Goal: Transaction & Acquisition: Purchase product/service

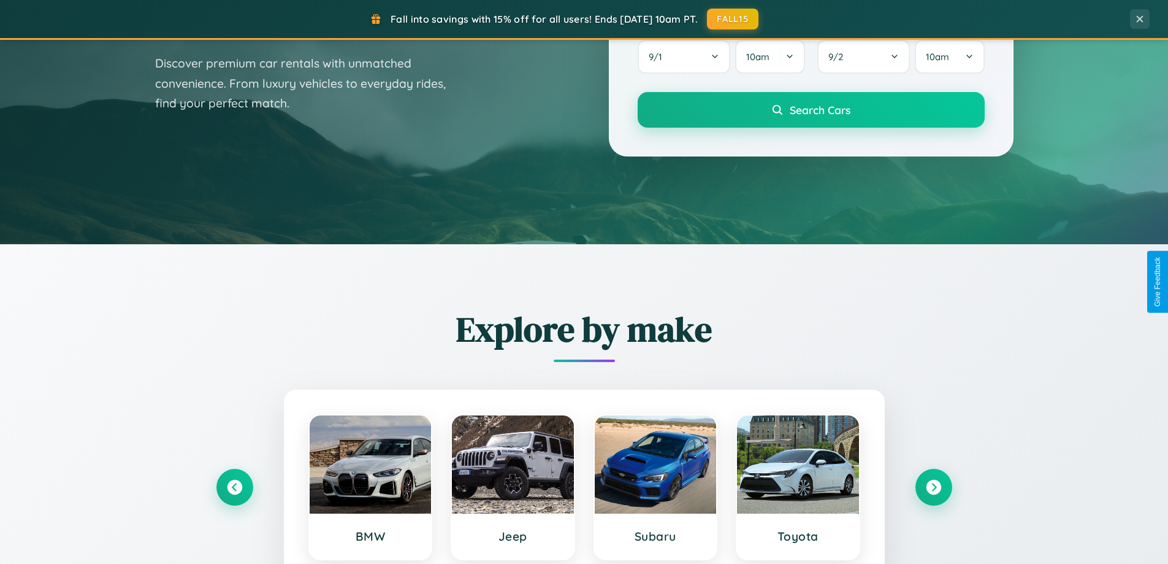
scroll to position [844, 0]
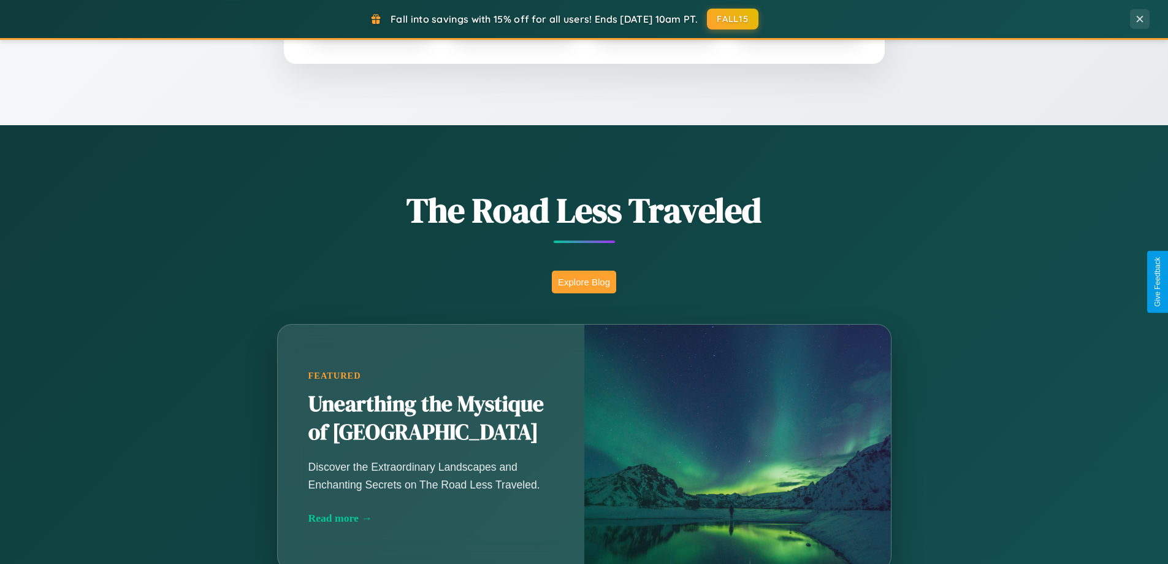
click at [584, 281] on button "Explore Blog" at bounding box center [584, 281] width 64 height 23
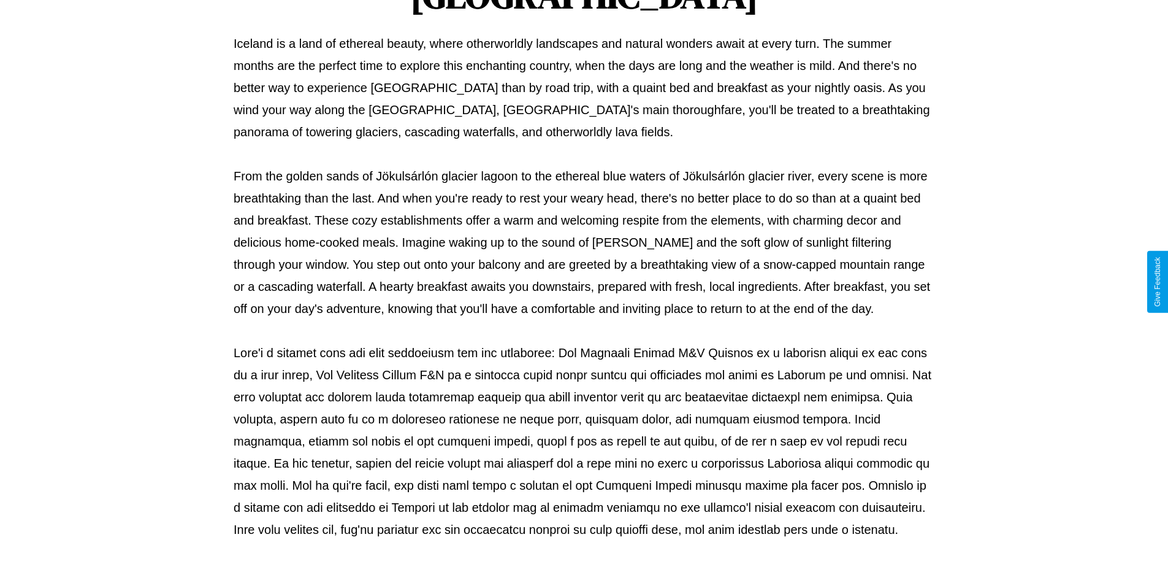
scroll to position [397, 0]
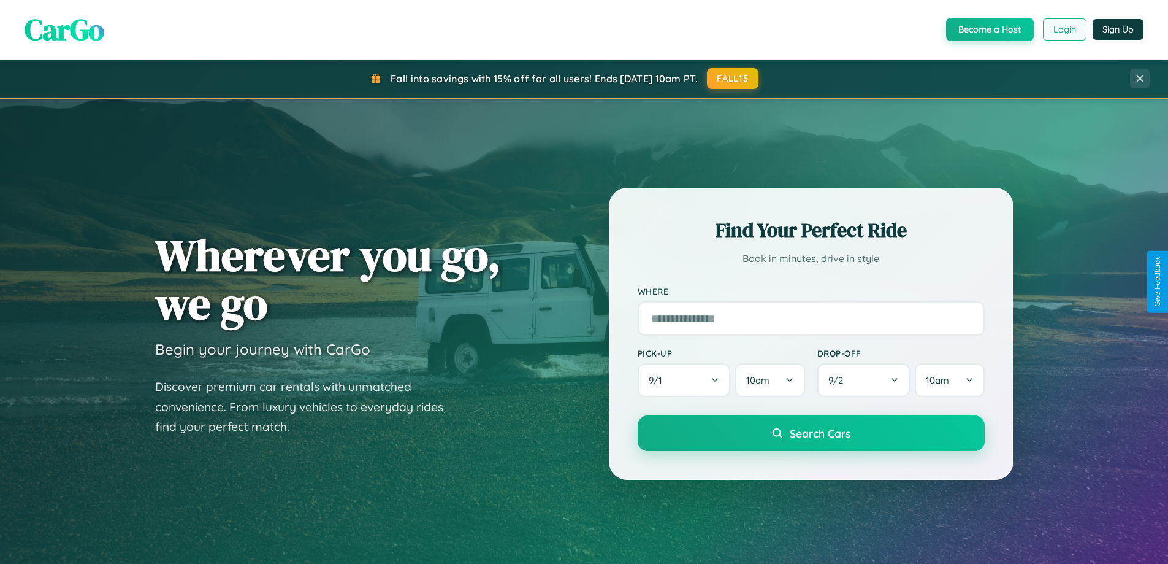
click at [1064, 29] on button "Login" at bounding box center [1065, 29] width 44 height 22
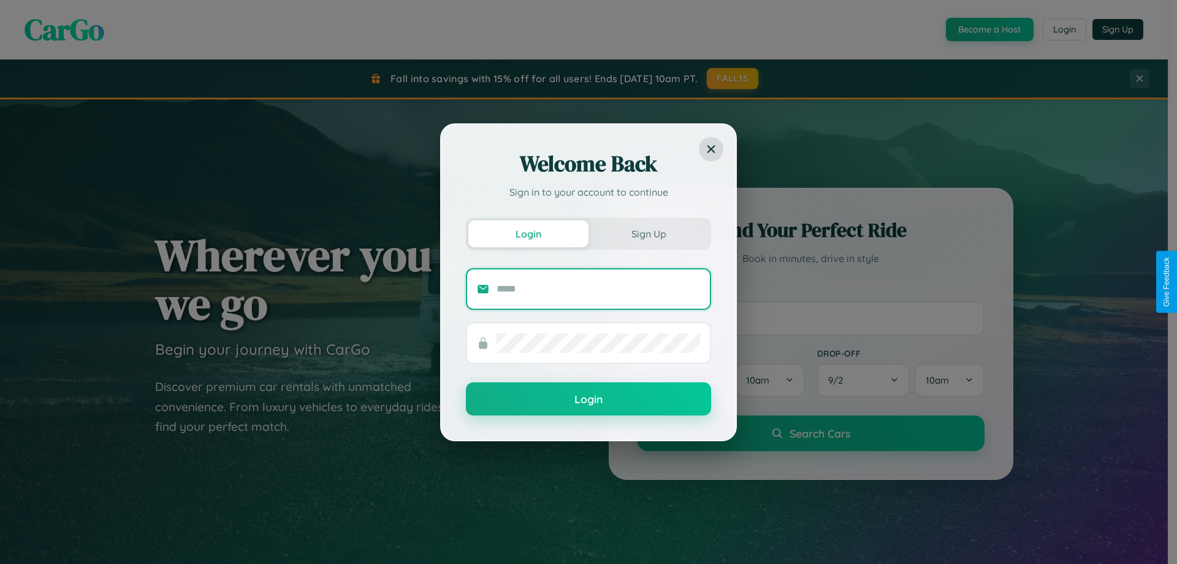
click at [599, 288] on input "text" at bounding box center [599, 289] width 204 height 20
type input "**********"
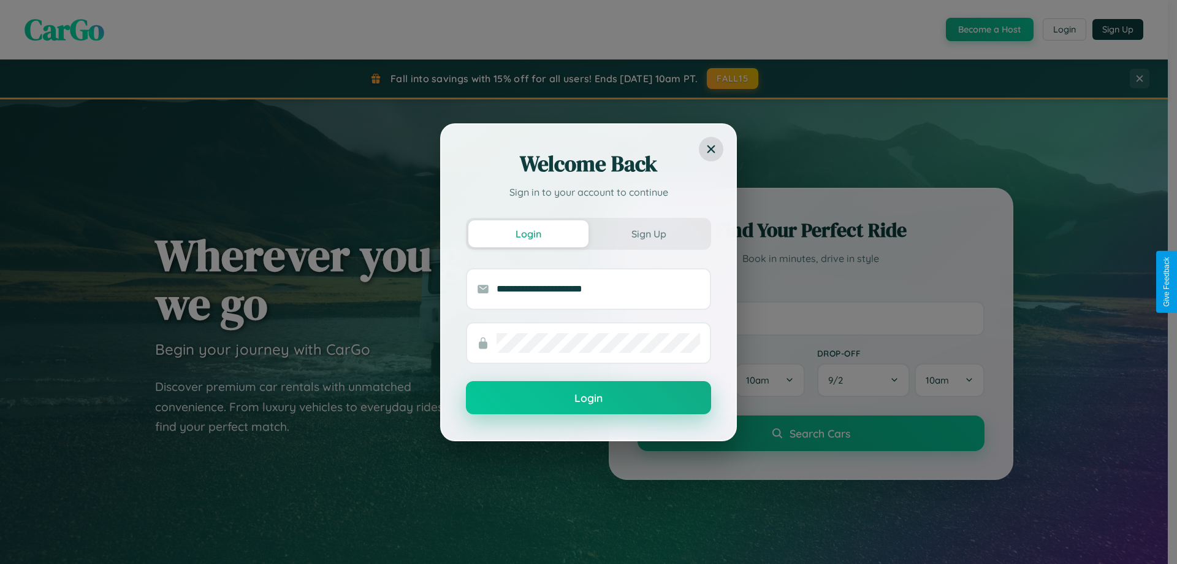
click at [589, 398] on button "Login" at bounding box center [588, 397] width 245 height 33
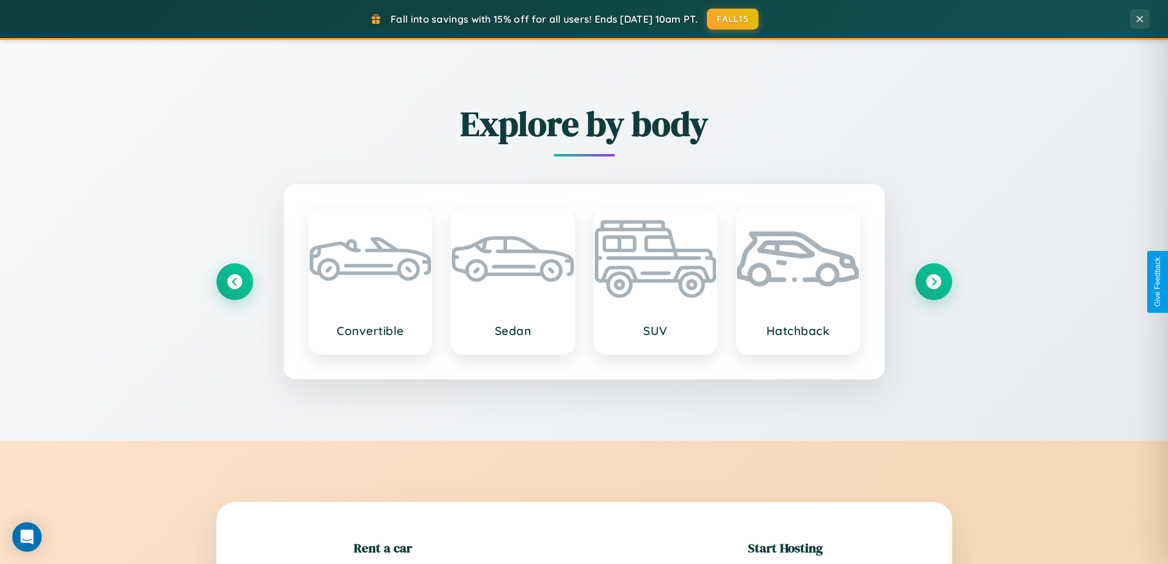
scroll to position [265, 0]
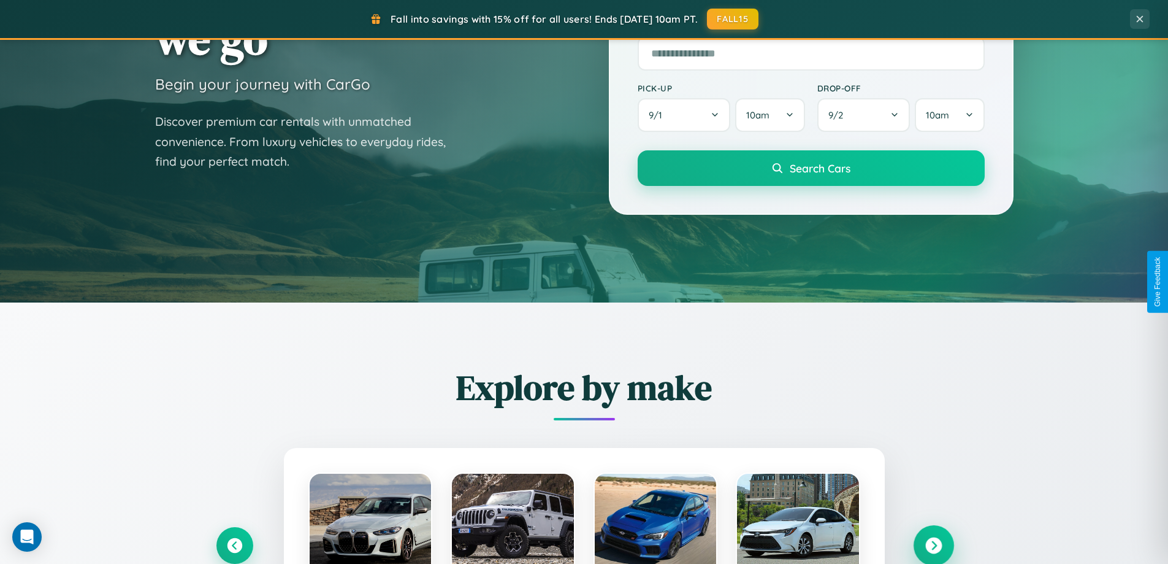
click at [933, 545] on icon at bounding box center [933, 545] width 17 height 17
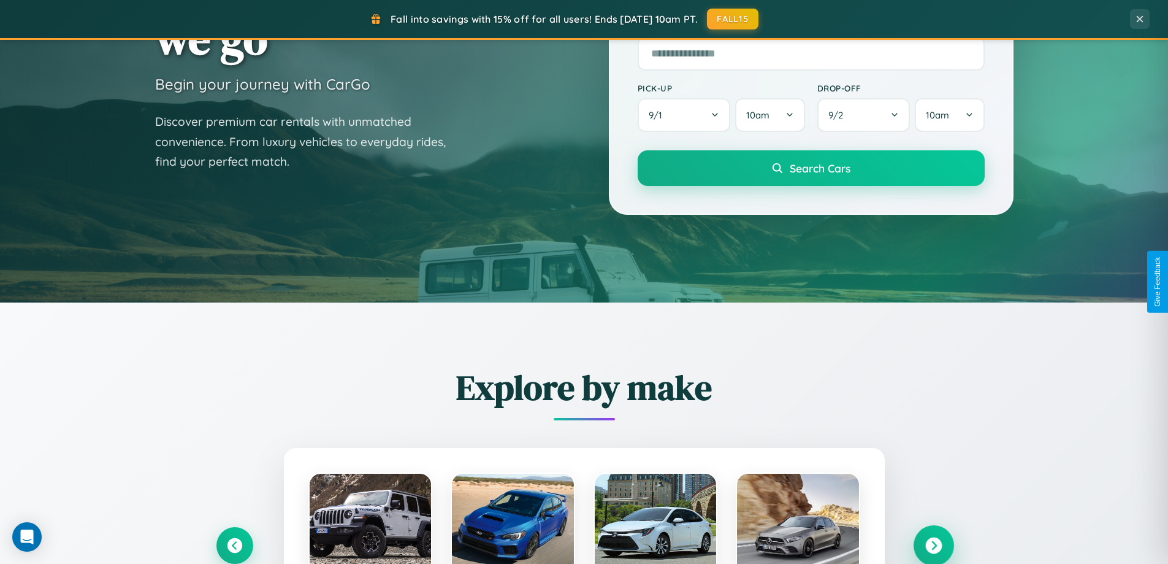
click at [933, 544] on icon at bounding box center [933, 545] width 17 height 17
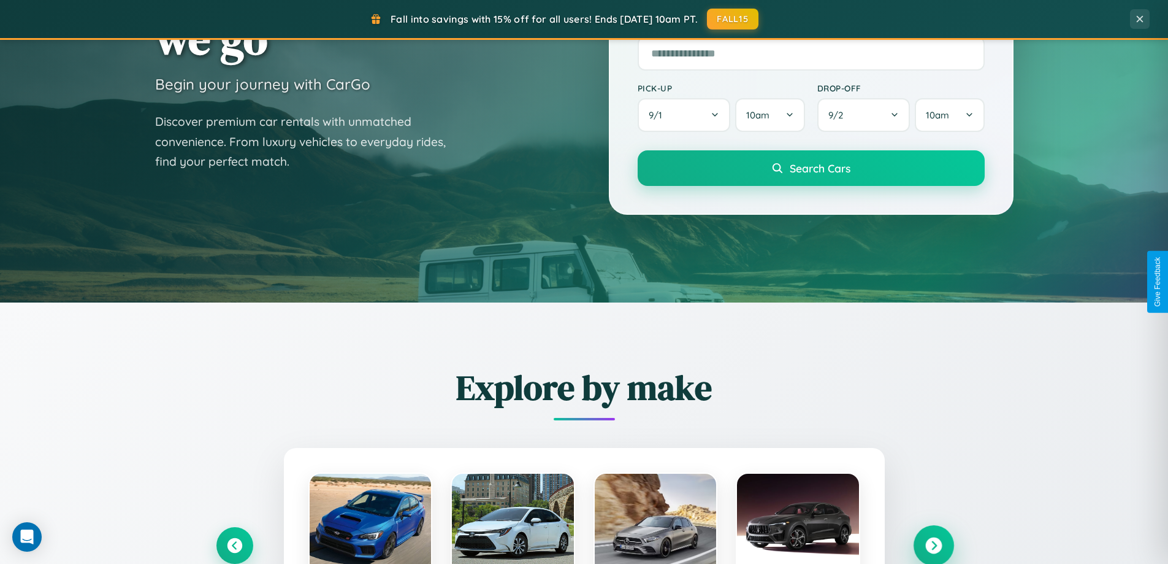
click at [933, 544] on icon at bounding box center [933, 545] width 17 height 17
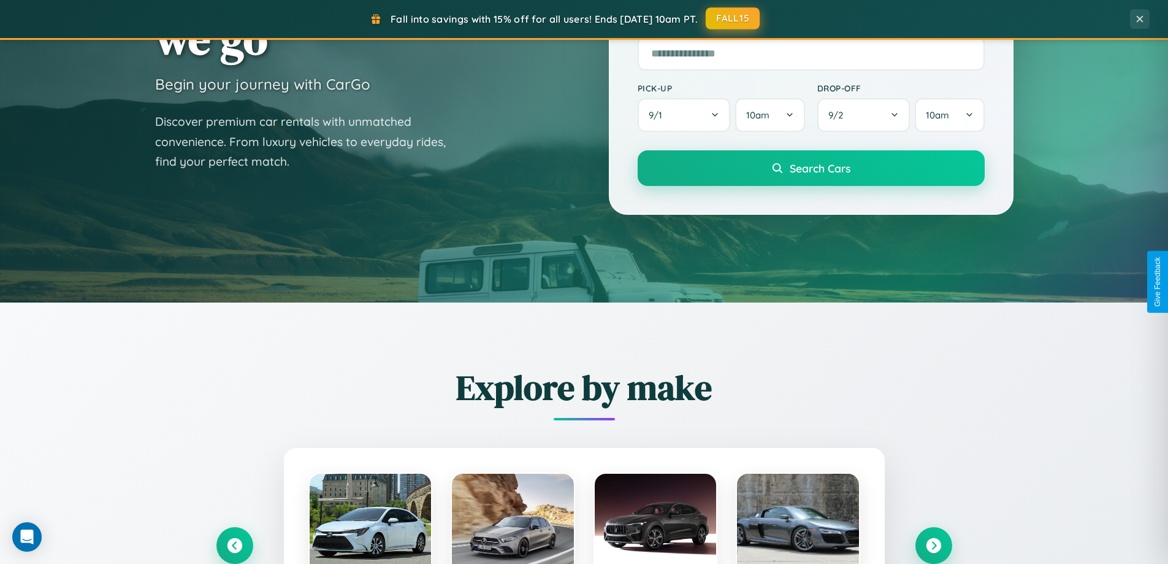
click at [733, 18] on button "FALL15" at bounding box center [733, 18] width 54 height 22
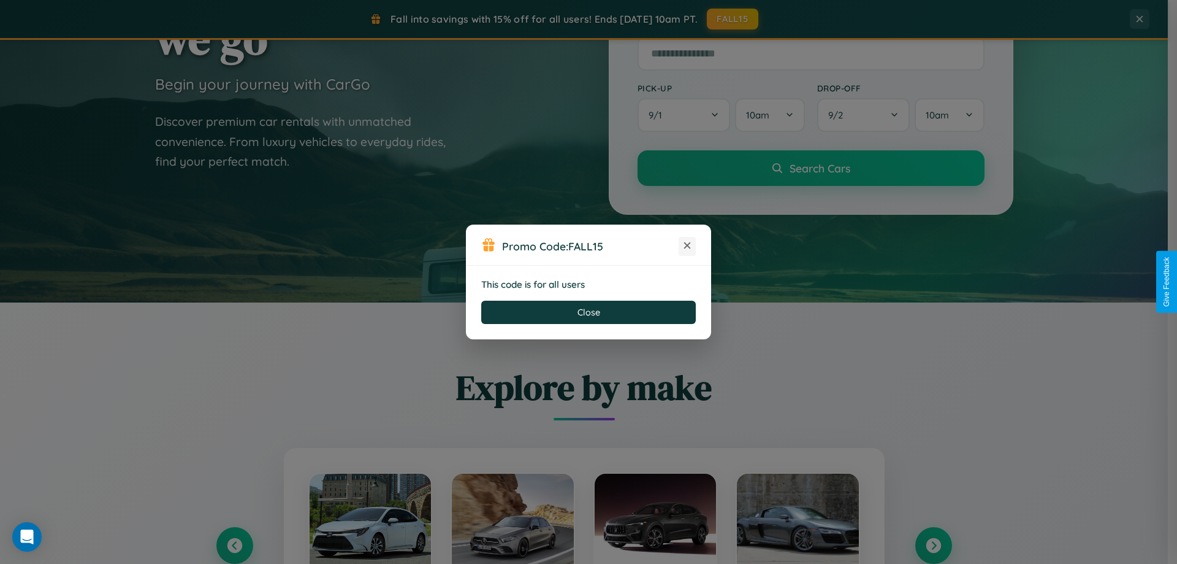
click at [687, 246] on icon at bounding box center [687, 245] width 12 height 12
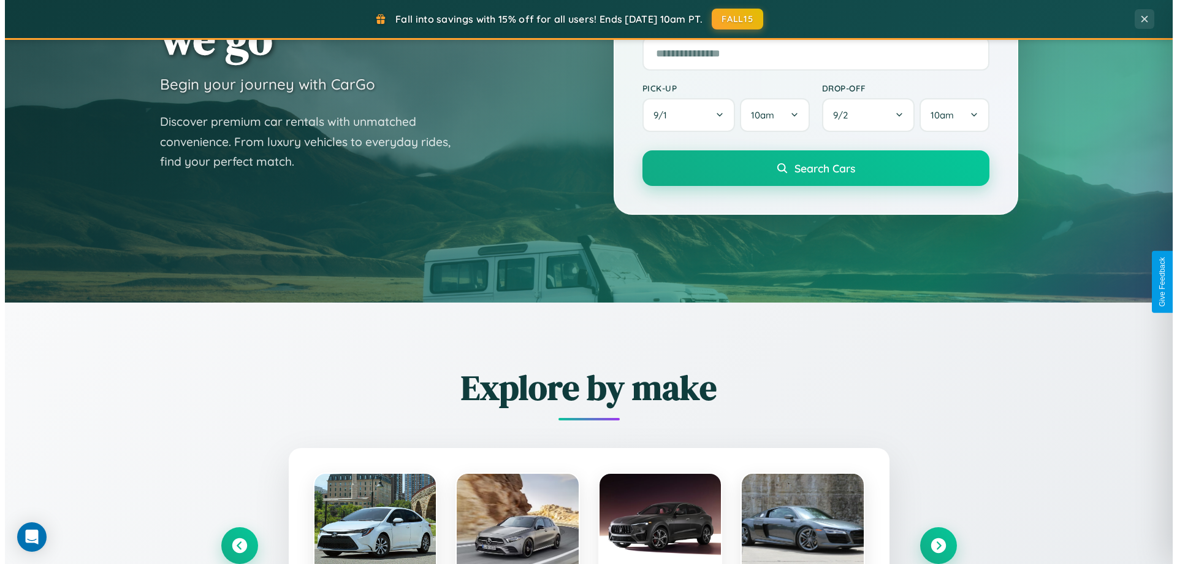
scroll to position [0, 0]
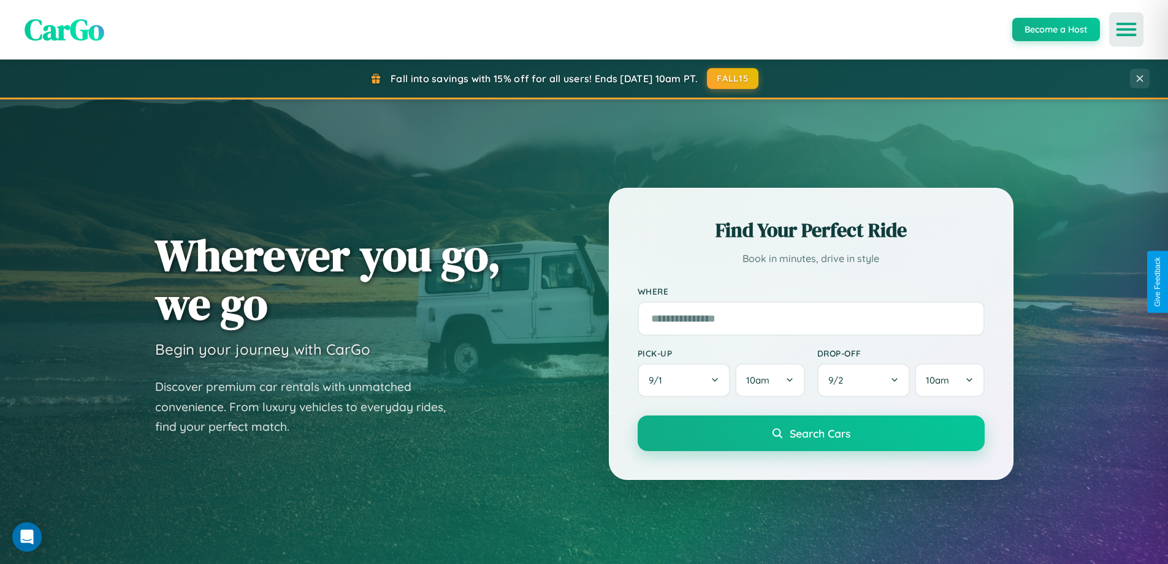
click at [1126, 29] on icon "Open menu" at bounding box center [1127, 29] width 18 height 11
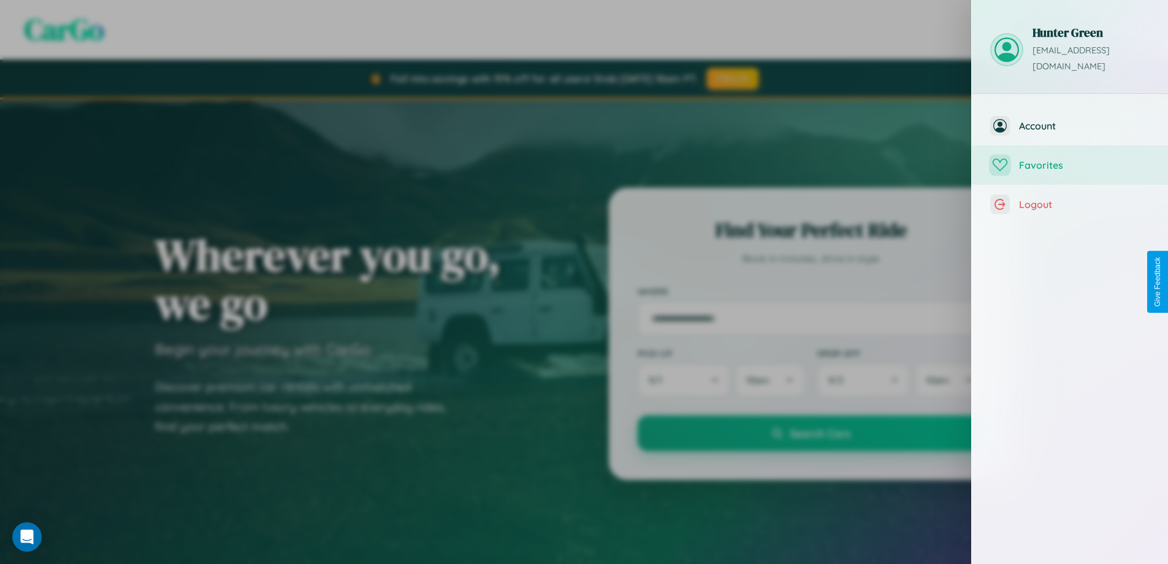
click at [1070, 159] on span "Favorites" at bounding box center [1084, 165] width 131 height 12
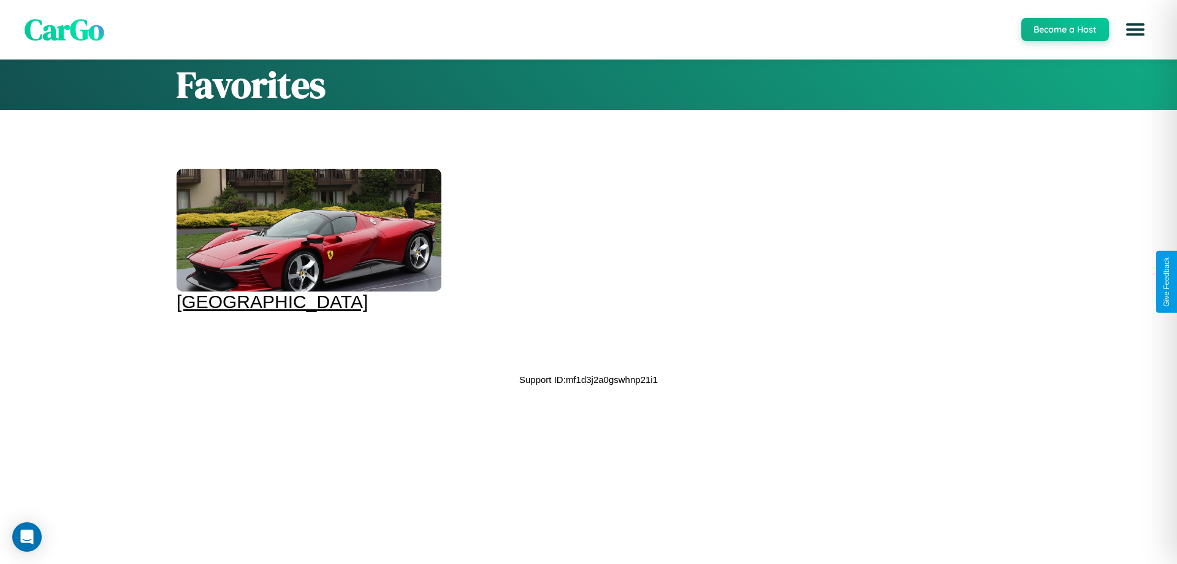
click at [307, 240] on div at bounding box center [309, 230] width 265 height 123
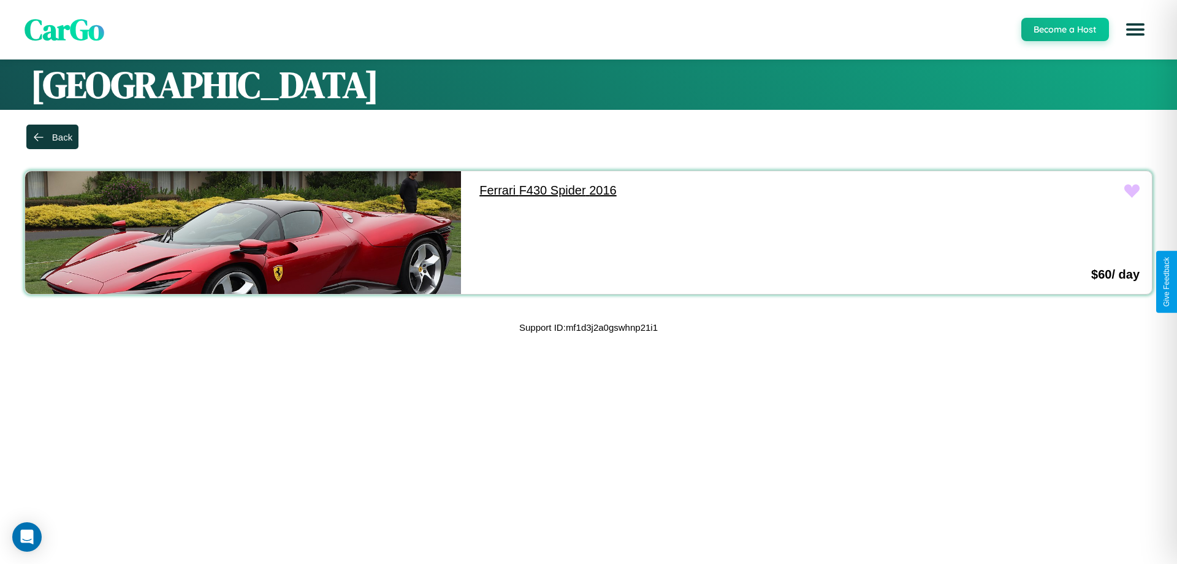
click at [679, 190] on link "Ferrari F430 Spider 2016" at bounding box center [685, 190] width 436 height 39
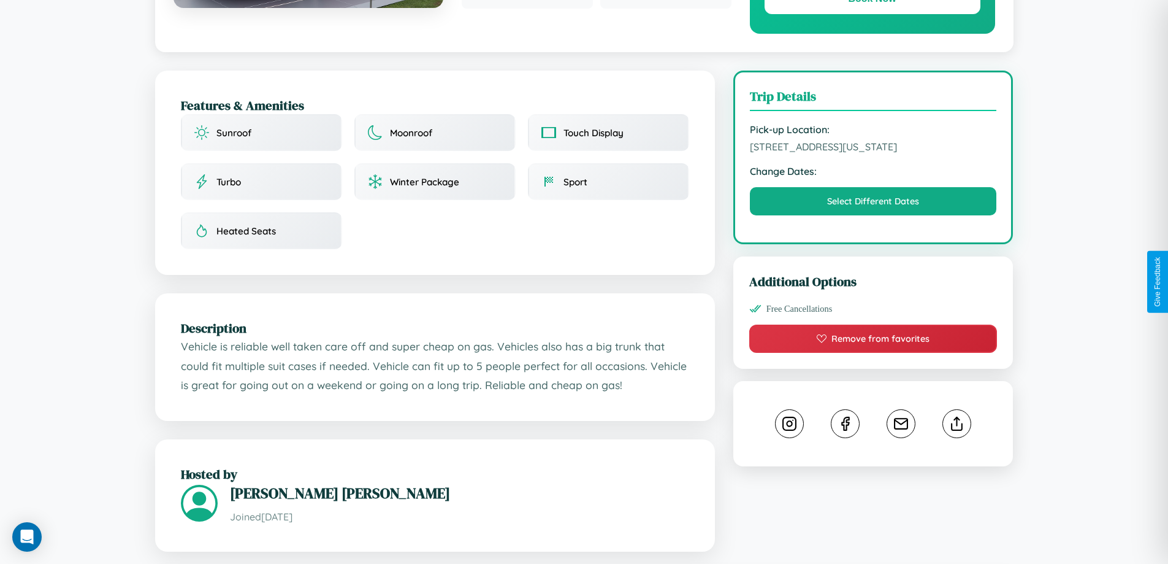
scroll to position [403, 0]
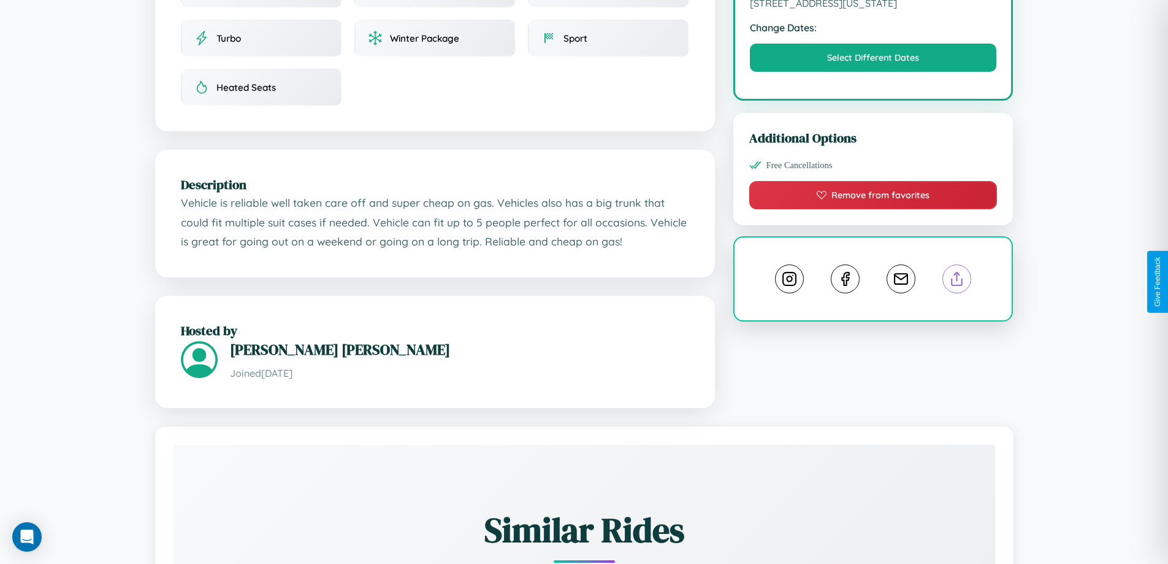
click at [957, 281] on line at bounding box center [957, 276] width 0 height 9
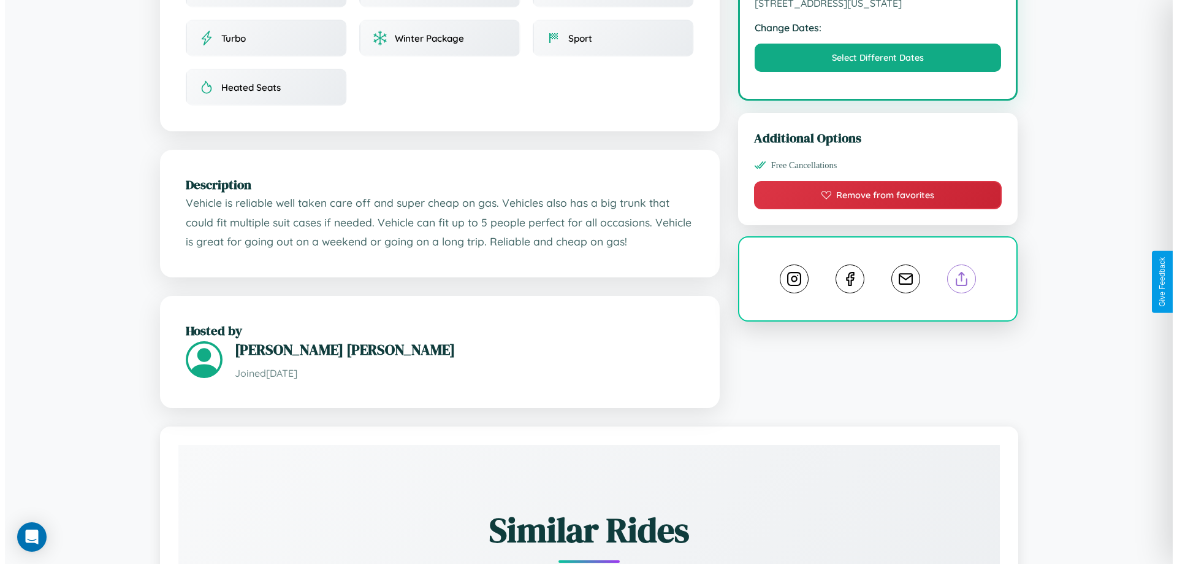
scroll to position [0, 0]
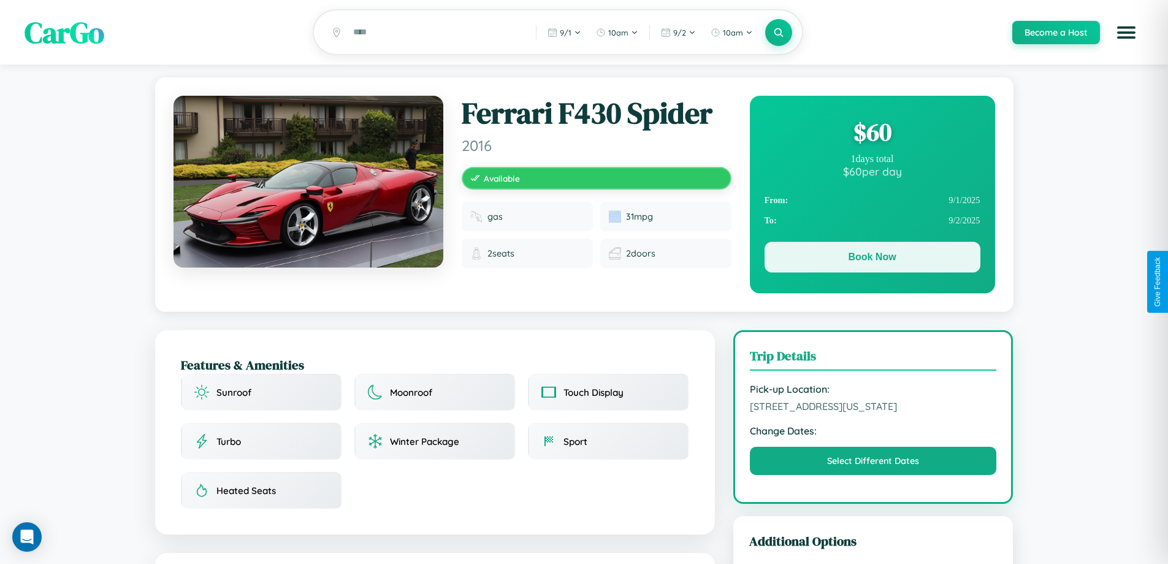
click at [872, 259] on button "Book Now" at bounding box center [873, 257] width 216 height 31
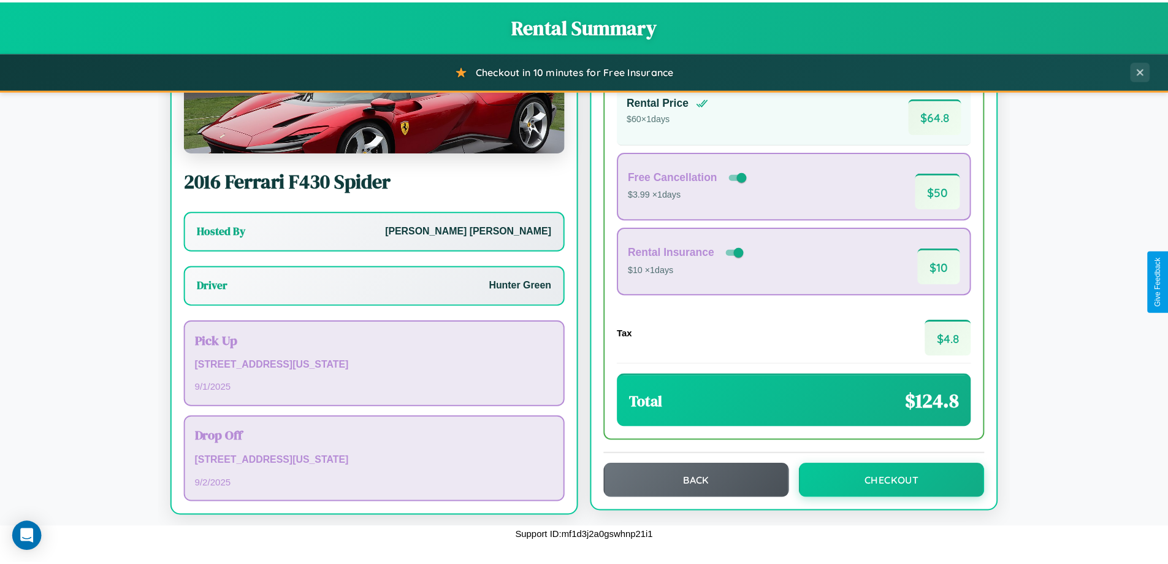
scroll to position [88, 0]
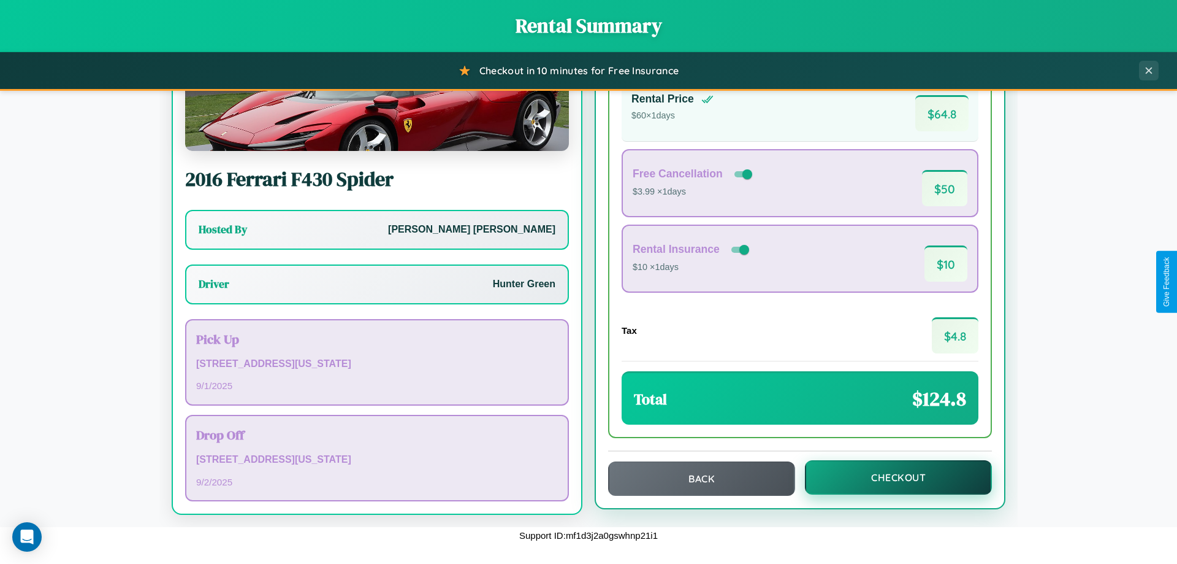
click at [890, 477] on button "Checkout" at bounding box center [898, 477] width 187 height 34
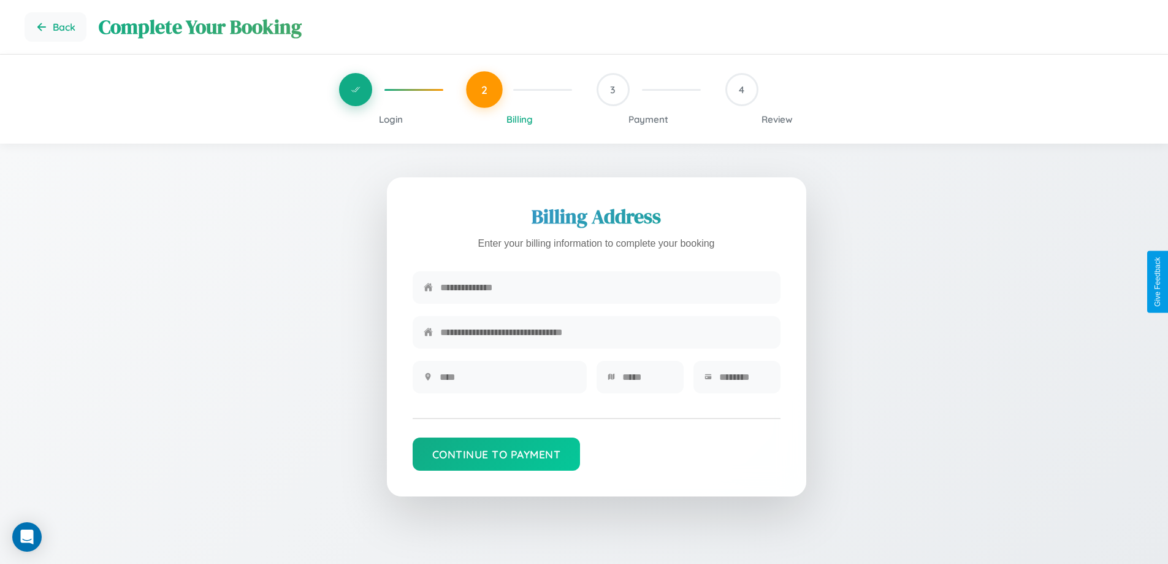
click at [605, 289] on input "text" at bounding box center [604, 287] width 329 height 30
type input "**********"
click at [507, 381] on input "text" at bounding box center [508, 377] width 136 height 30
type input "********"
click at [647, 381] on input "text" at bounding box center [647, 377] width 50 height 30
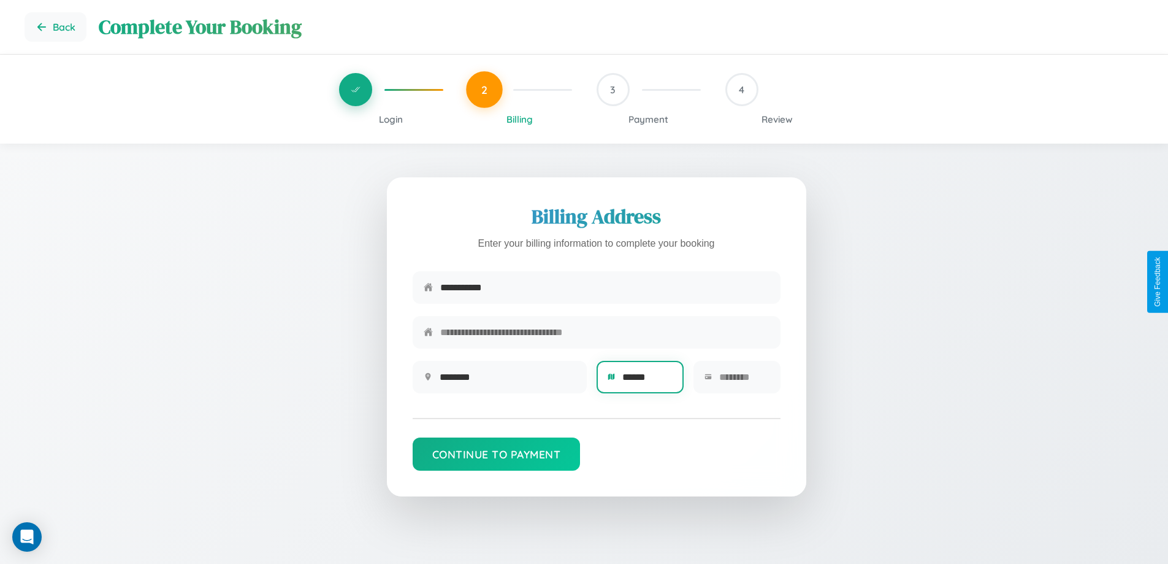
type input "******"
click at [744, 381] on input "text" at bounding box center [744, 377] width 50 height 30
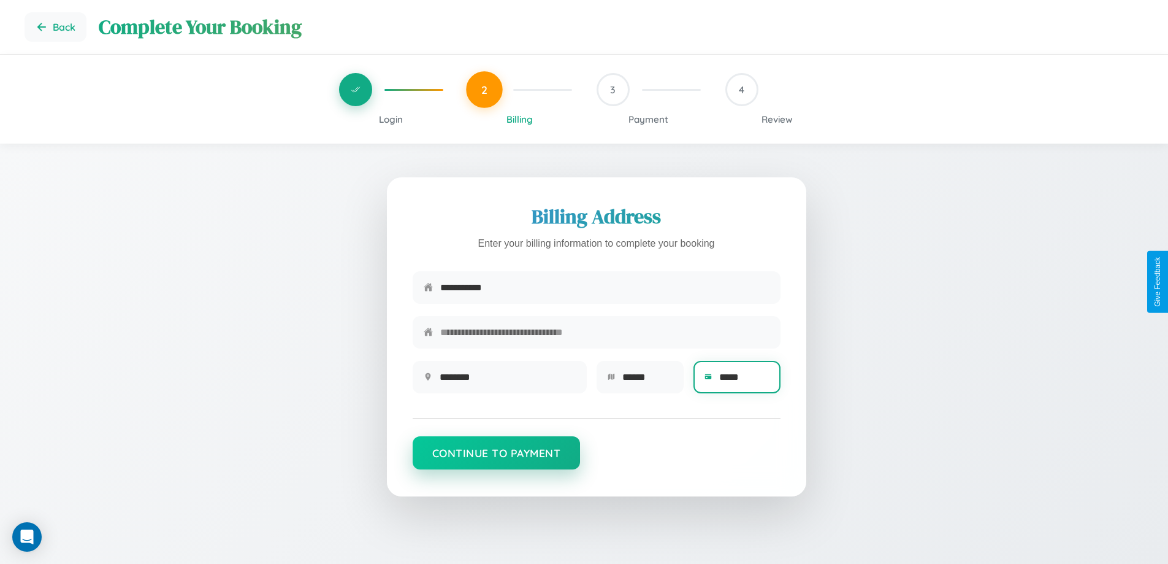
type input "*****"
click at [496, 459] on button "Continue to Payment" at bounding box center [497, 452] width 168 height 33
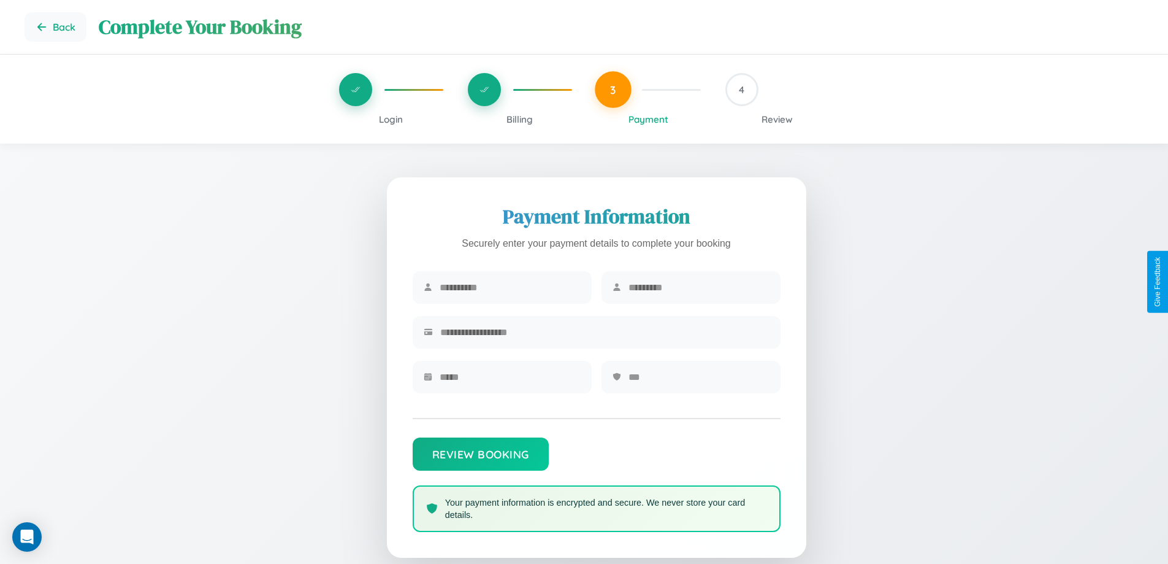
click at [510, 288] on input "text" at bounding box center [510, 287] width 141 height 30
type input "******"
click at [698, 288] on input "text" at bounding box center [699, 287] width 141 height 30
type input "*****"
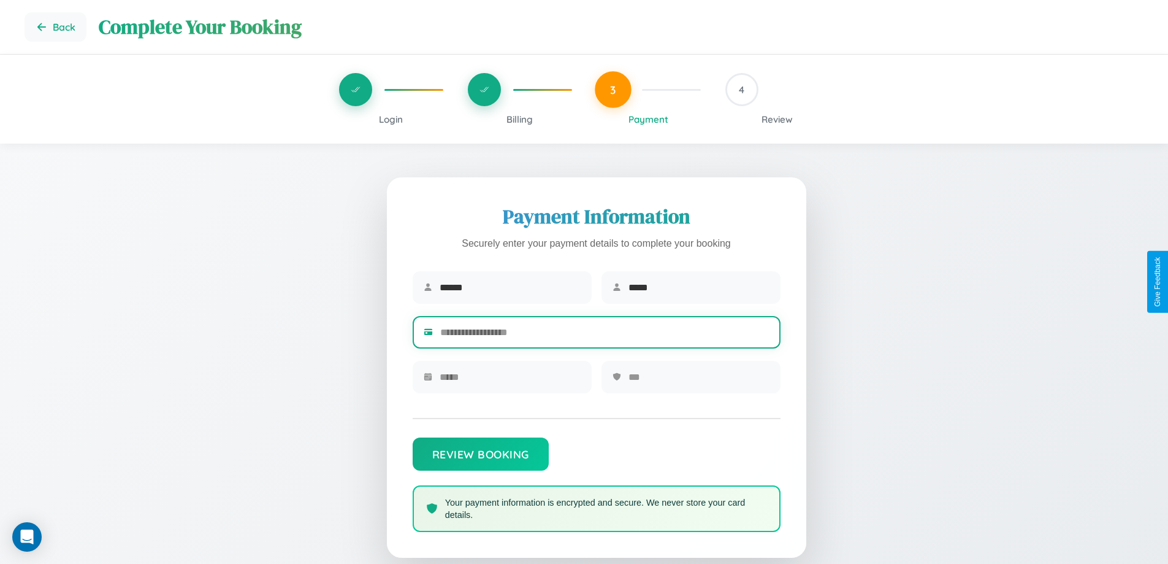
click at [605, 334] on input "text" at bounding box center [604, 332] width 329 height 30
type input "**********"
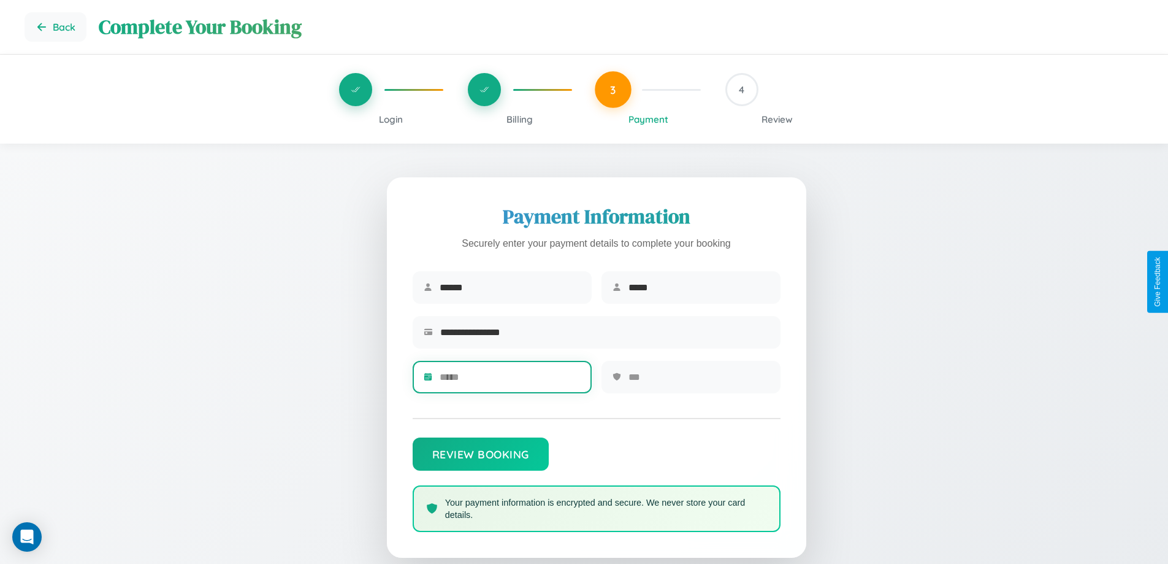
click at [510, 381] on input "text" at bounding box center [510, 377] width 141 height 30
type input "*****"
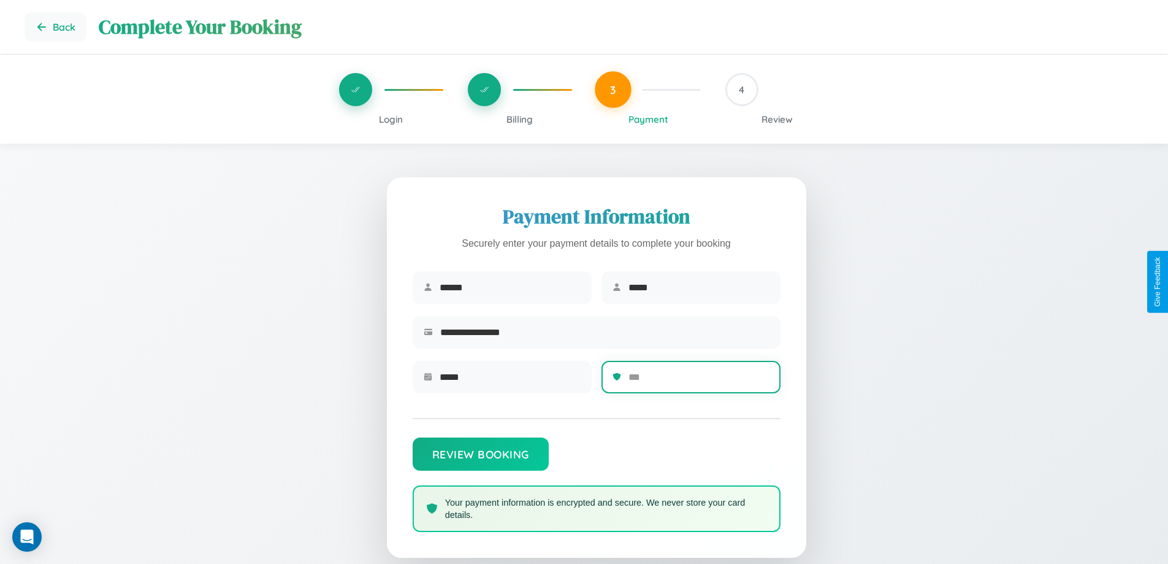
click at [698, 381] on input "text" at bounding box center [699, 377] width 141 height 30
type input "***"
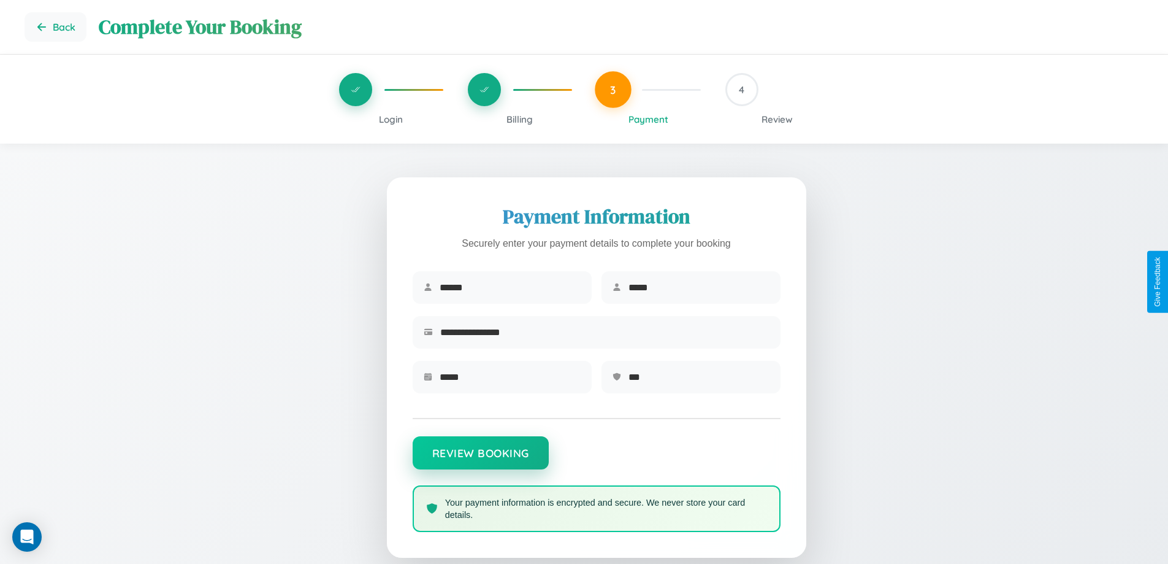
click at [480, 459] on button "Review Booking" at bounding box center [481, 452] width 136 height 33
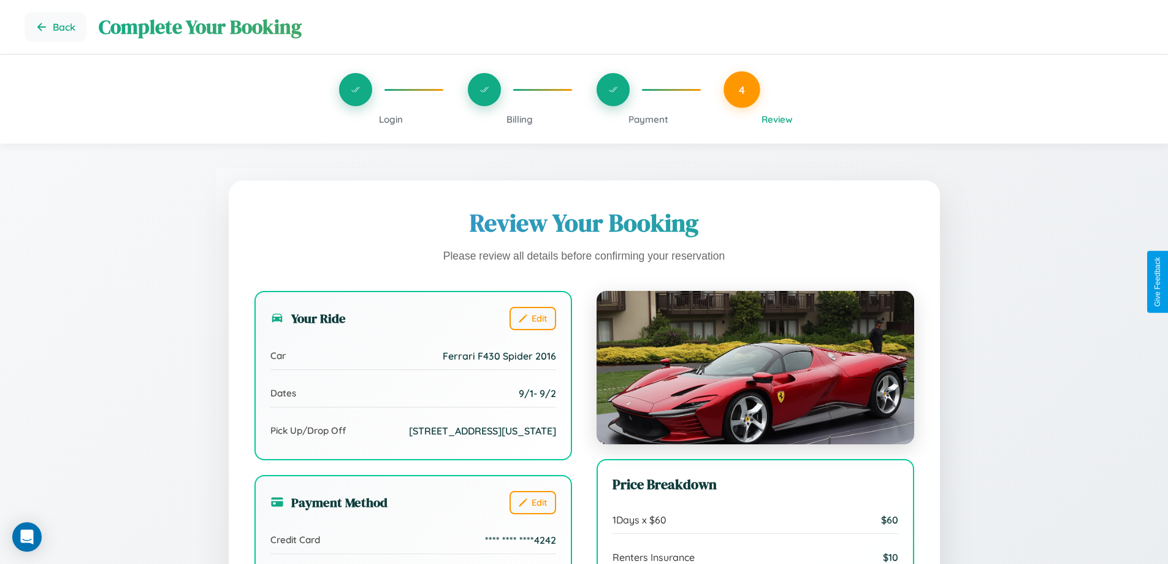
scroll to position [147, 0]
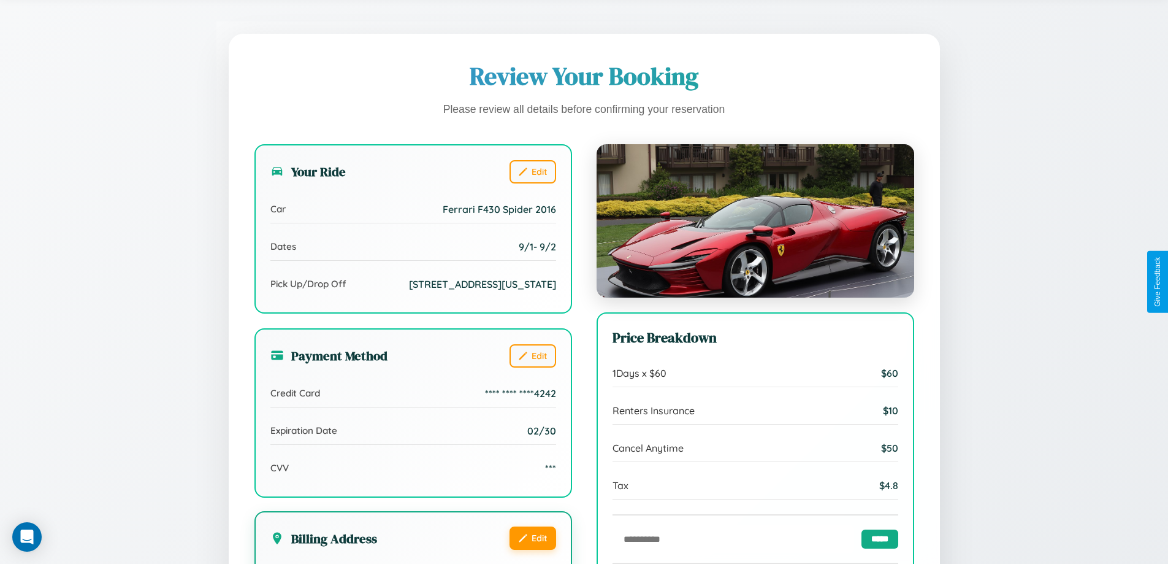
click at [532, 549] on button "Edit" at bounding box center [533, 537] width 47 height 23
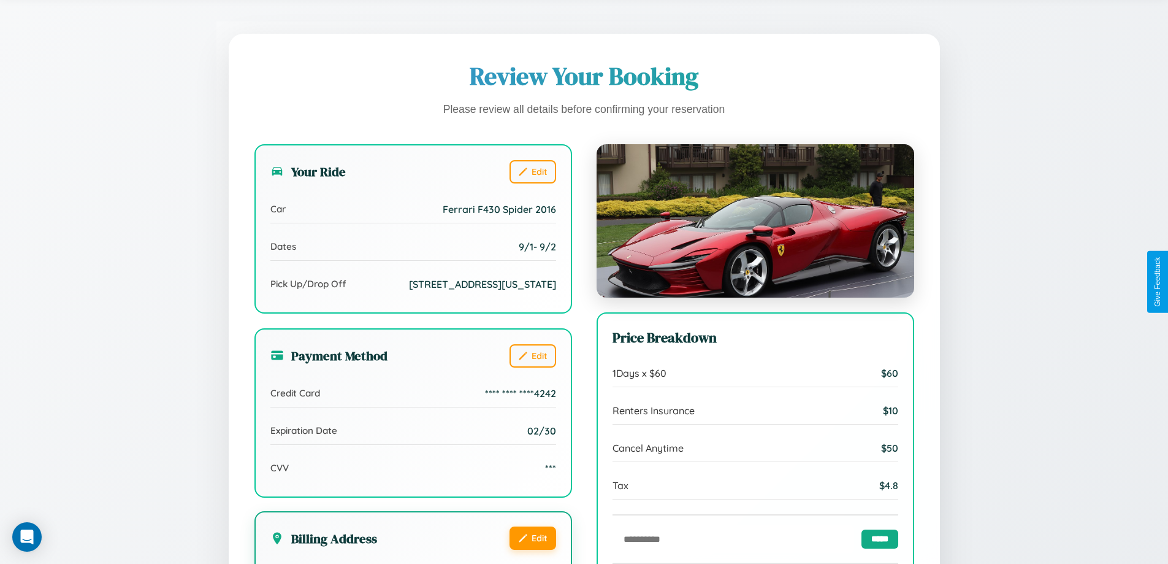
click at [532, 549] on button "Edit" at bounding box center [533, 537] width 47 height 23
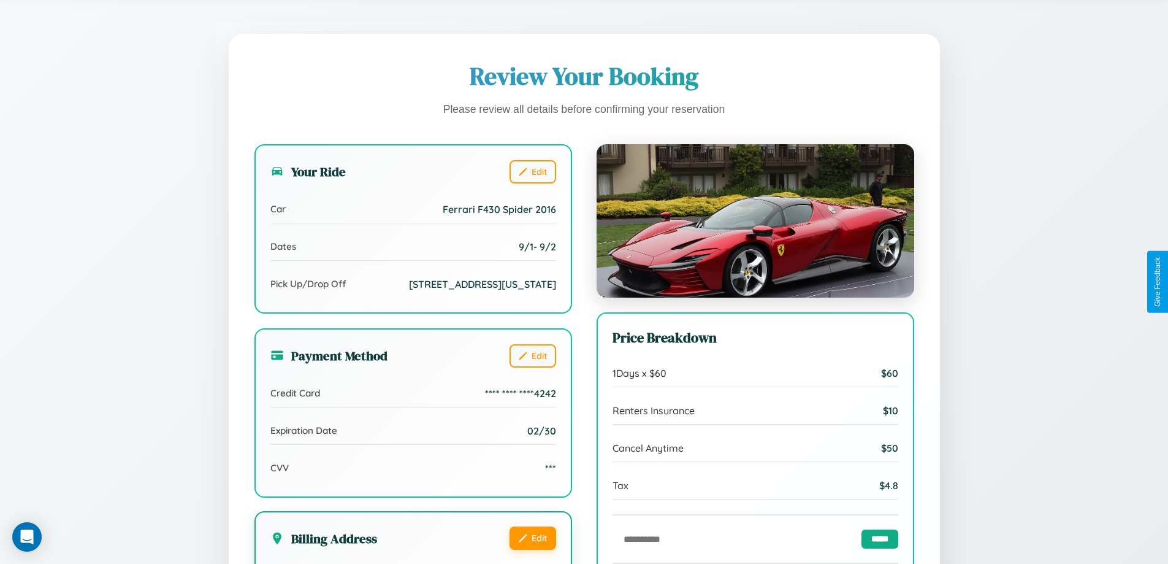
click at [532, 549] on button "Edit" at bounding box center [533, 537] width 47 height 23
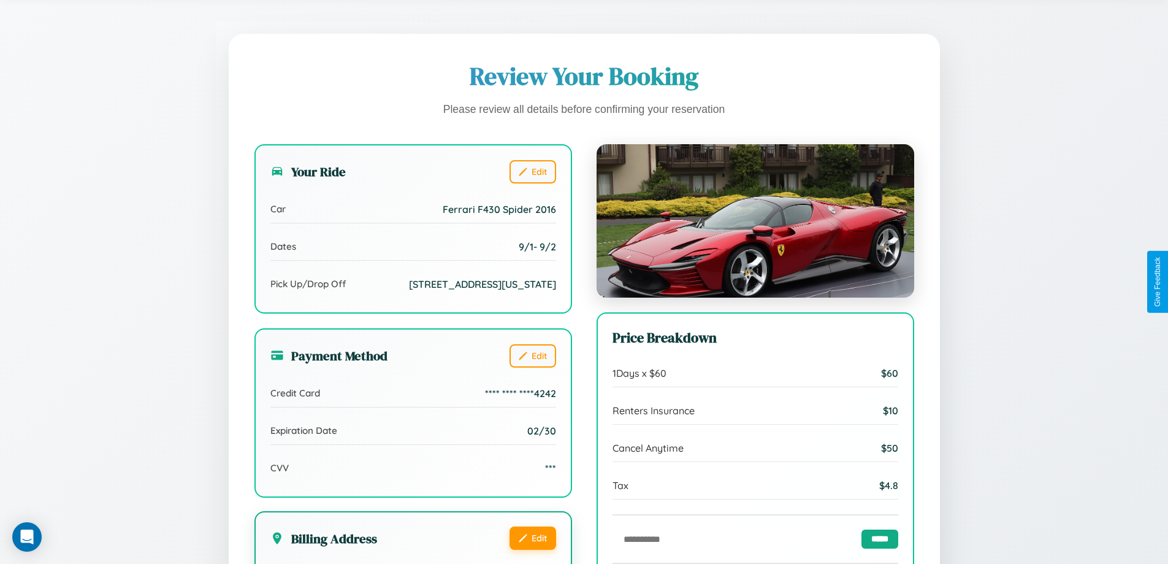
click at [532, 549] on button "Edit" at bounding box center [533, 537] width 47 height 23
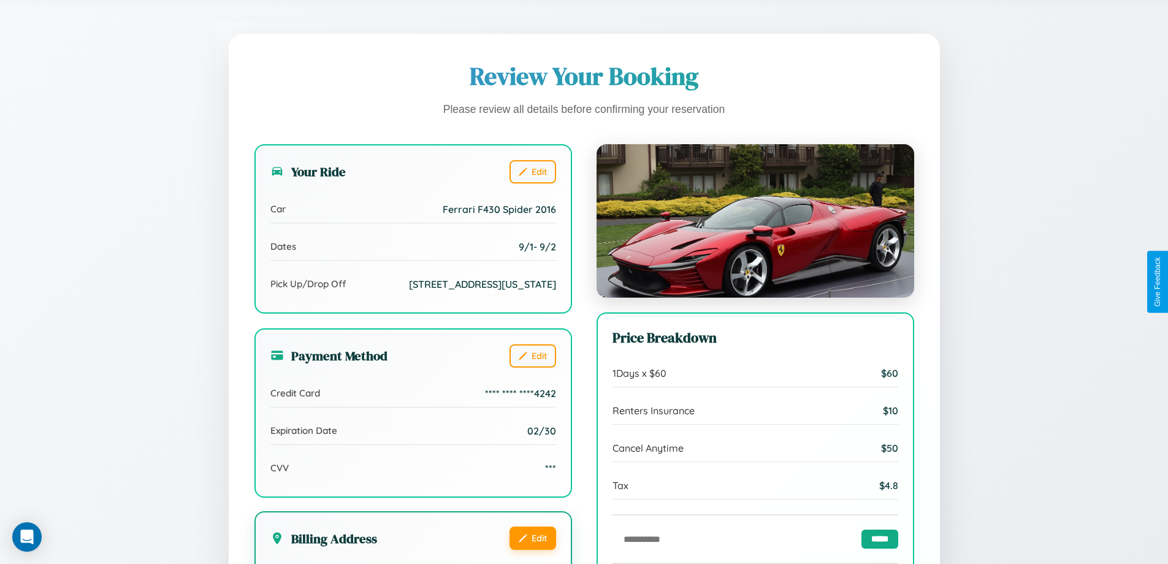
click at [532, 549] on button "Edit" at bounding box center [533, 537] width 47 height 23
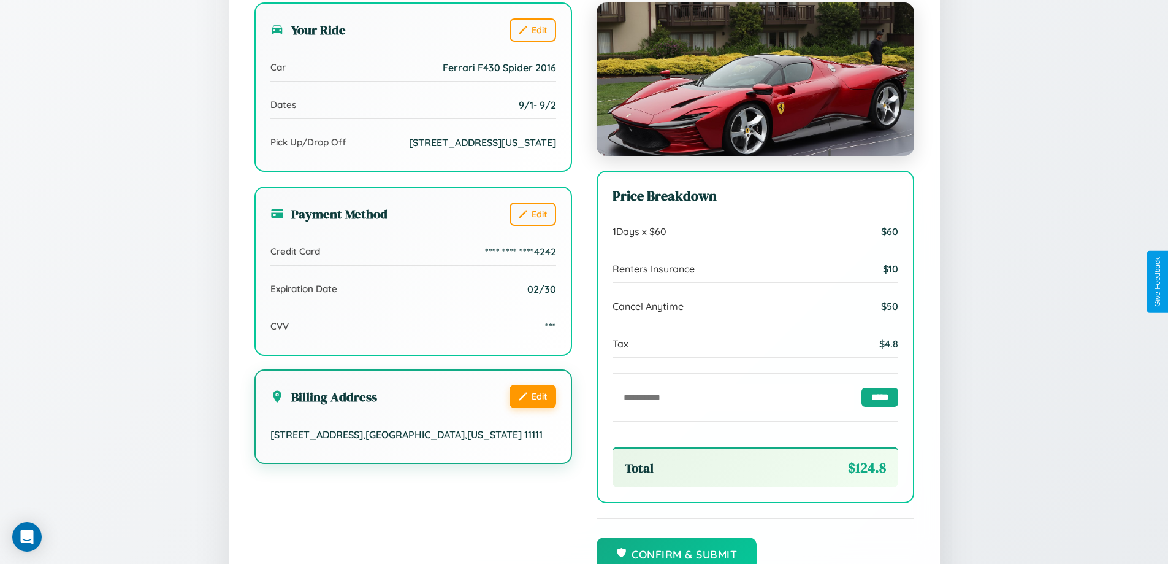
scroll to position [375, 0]
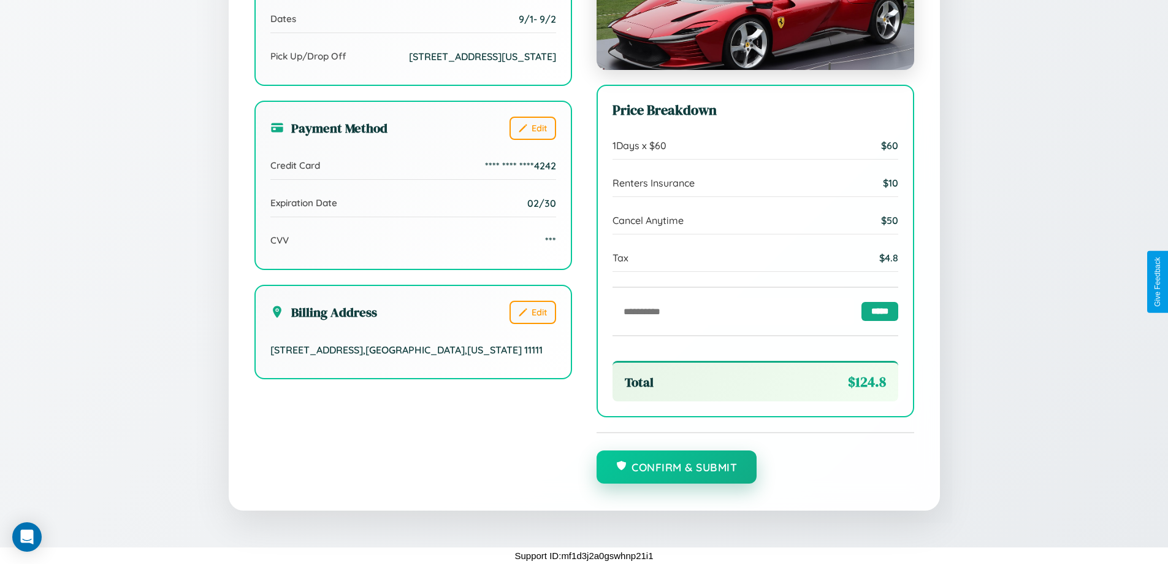
click at [676, 467] on button "Confirm & Submit" at bounding box center [677, 466] width 161 height 33
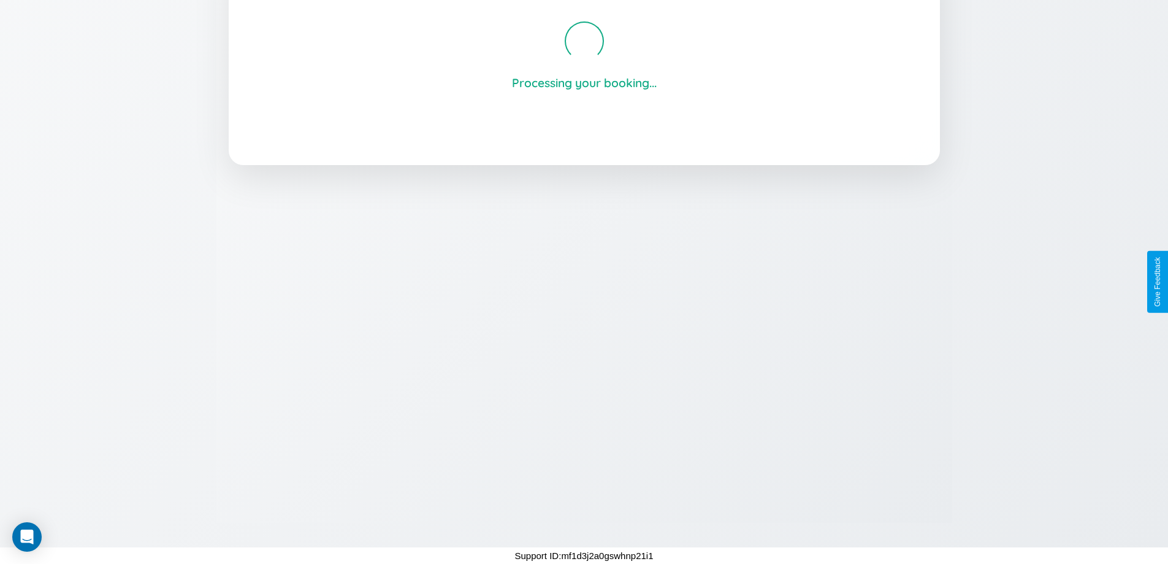
scroll to position [234, 0]
